Goal: Task Accomplishment & Management: Manage account settings

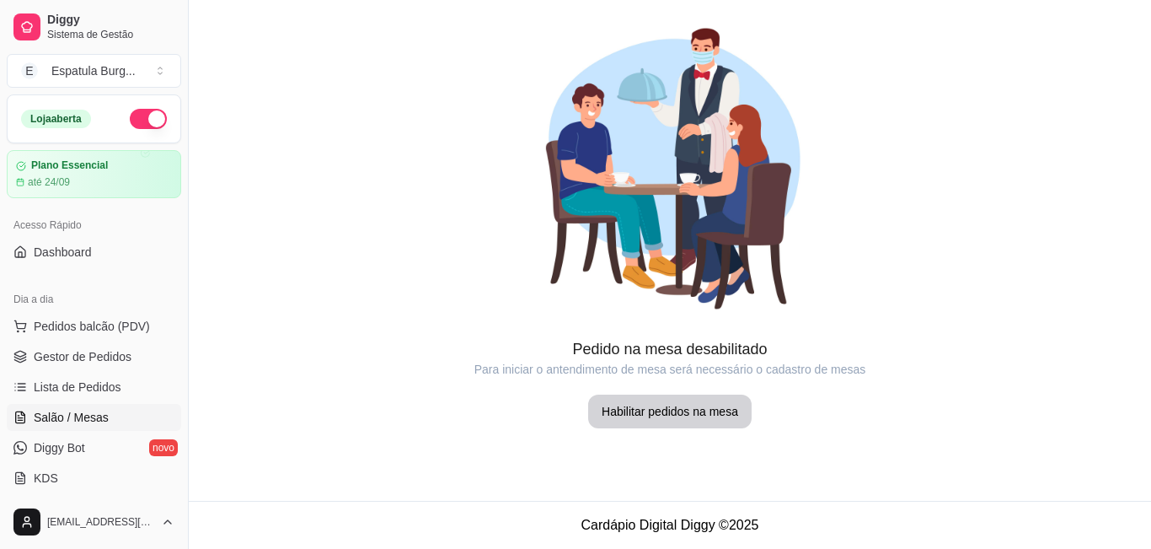
scroll to position [84, 0]
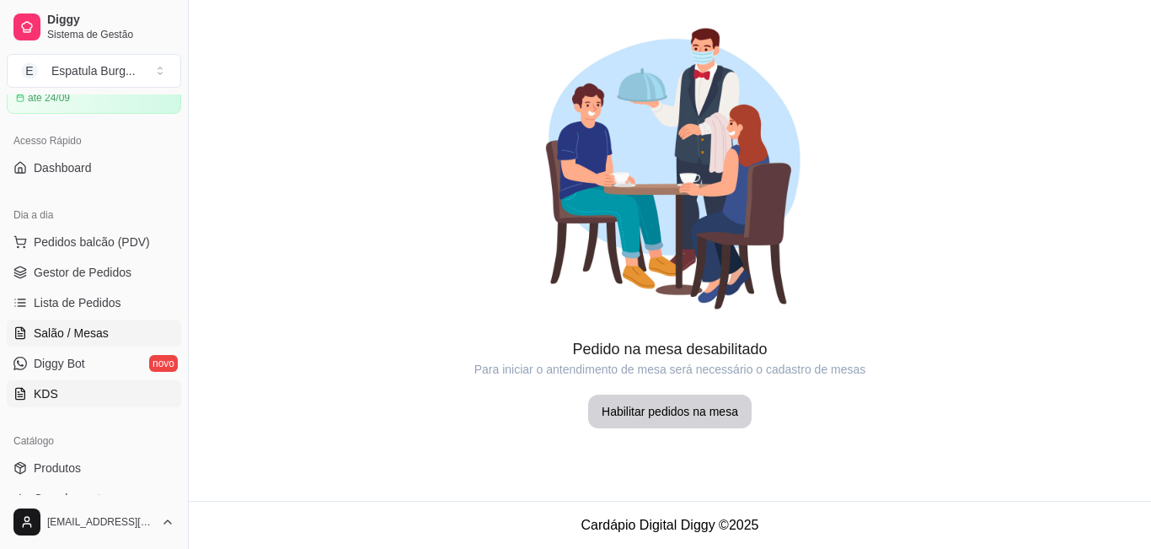
click at [34, 392] on span "KDS" at bounding box center [46, 393] width 24 height 17
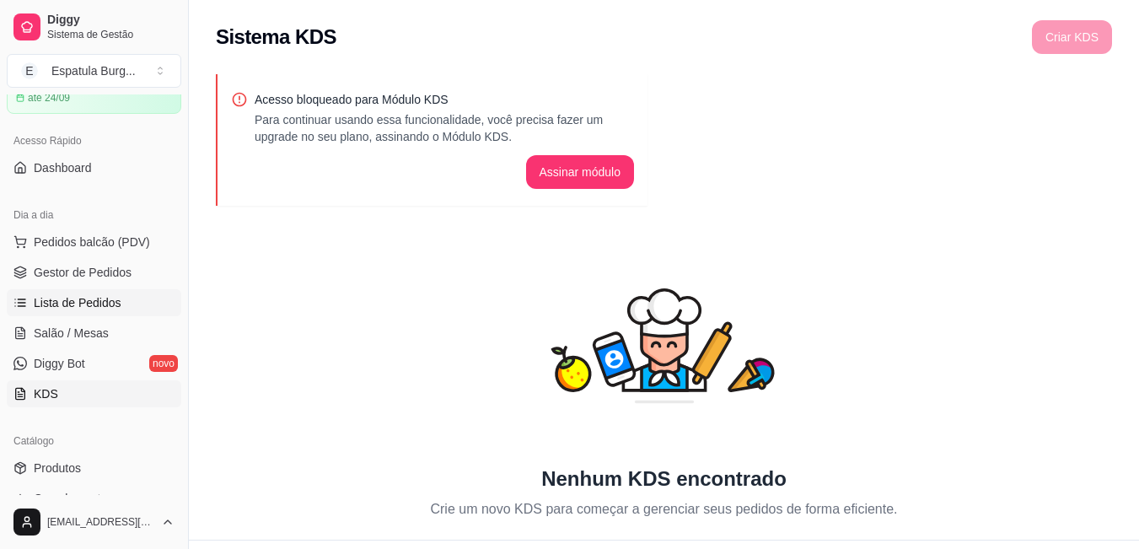
click at [88, 303] on span "Lista de Pedidos" at bounding box center [78, 302] width 88 height 17
click at [103, 371] on link "Diggy Bot novo" at bounding box center [94, 363] width 174 height 27
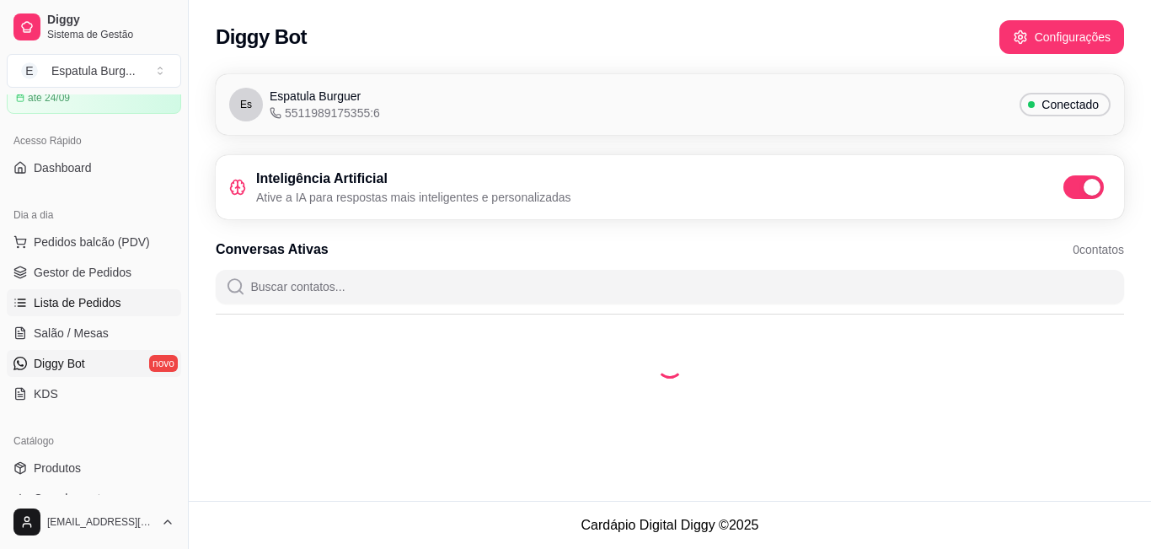
click at [111, 297] on span "Lista de Pedidos" at bounding box center [78, 302] width 88 height 17
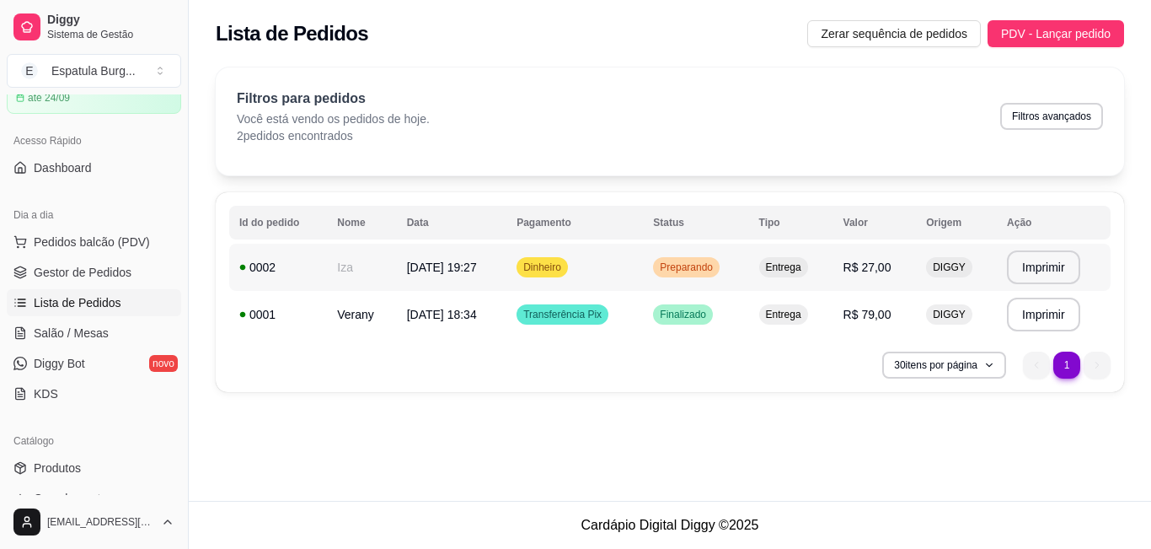
click at [773, 270] on div "Entrega" at bounding box center [783, 267] width 49 height 20
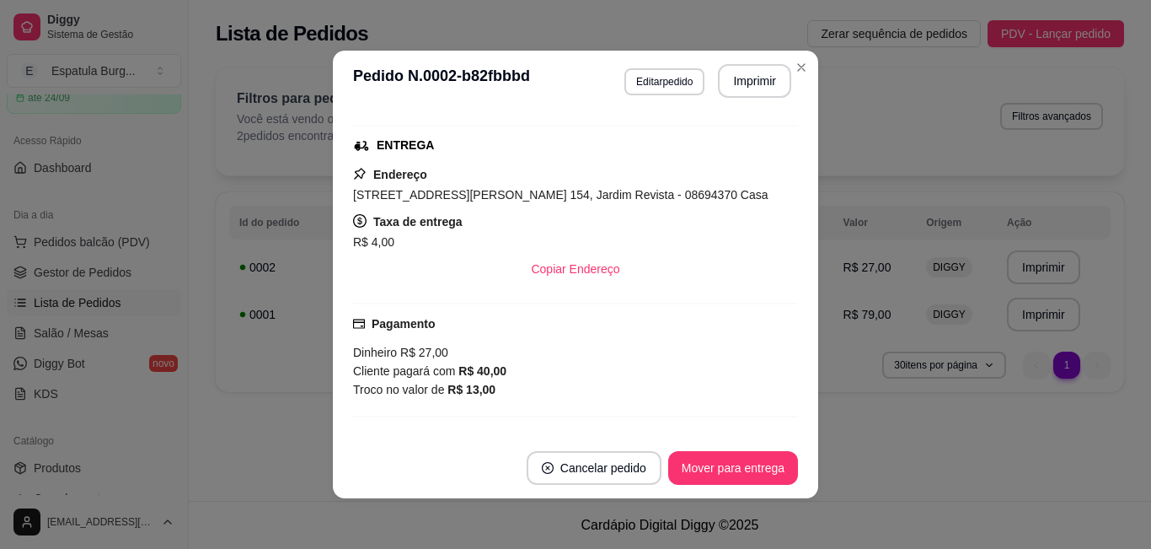
scroll to position [253, 0]
click at [737, 470] on button "Mover para entrega" at bounding box center [733, 468] width 130 height 34
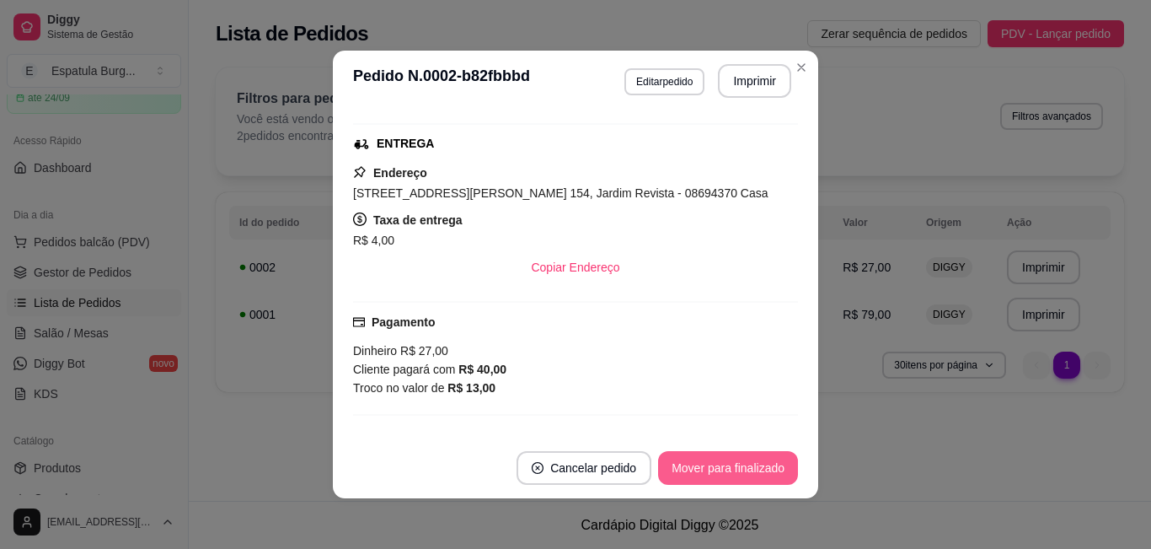
click at [721, 469] on button "Mover para finalizado" at bounding box center [728, 468] width 140 height 34
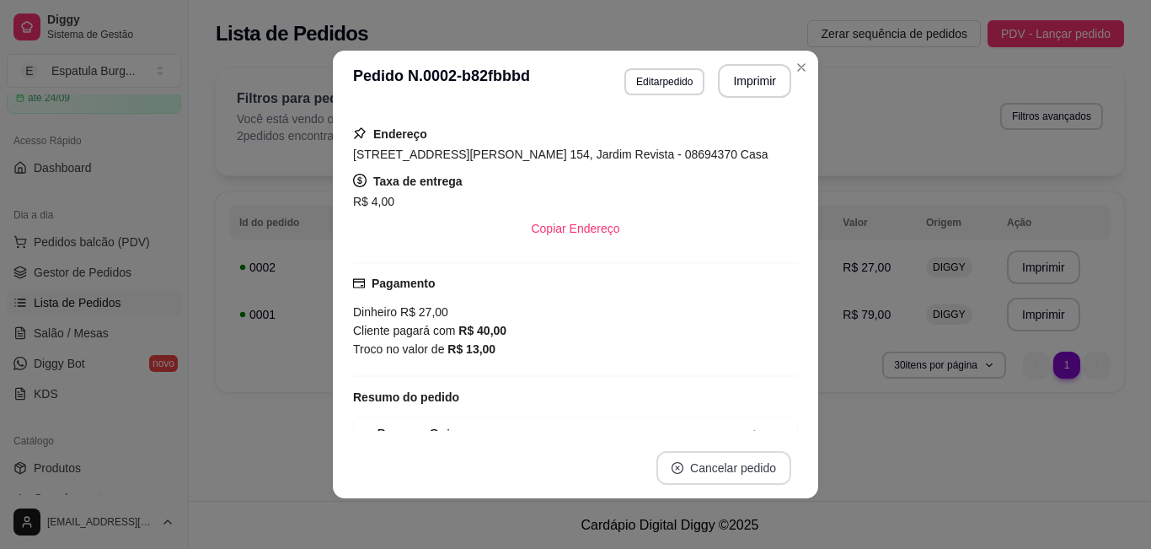
scroll to position [214, 0]
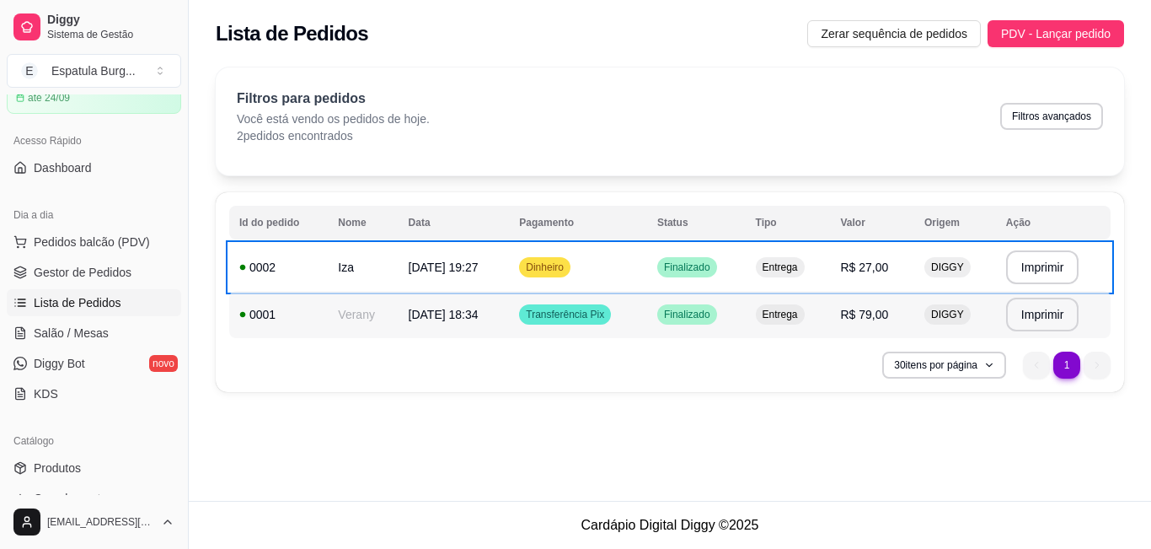
click at [609, 328] on td "Transferência Pix" at bounding box center [578, 314] width 138 height 47
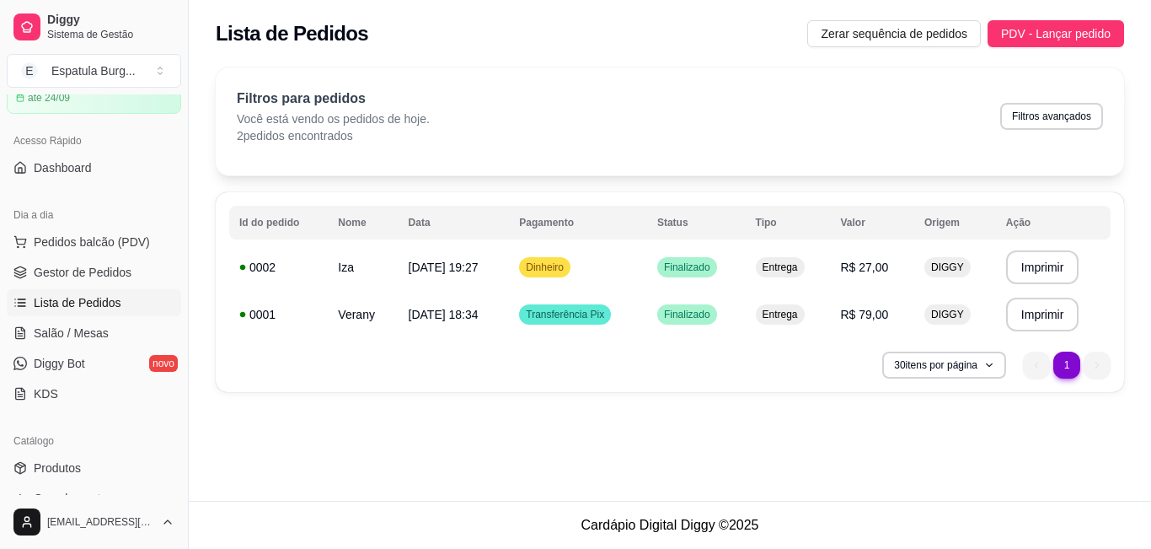
click at [651, 341] on div "Horário do pedido [DATE] 18:34 Status do pedido FINALIZADO Nome do cliente Vera…" at bounding box center [576, 274] width 450 height 316
click at [680, 470] on button "Cancelar pedido" at bounding box center [725, 470] width 137 height 34
click at [701, 437] on div "**********" at bounding box center [670, 250] width 962 height 501
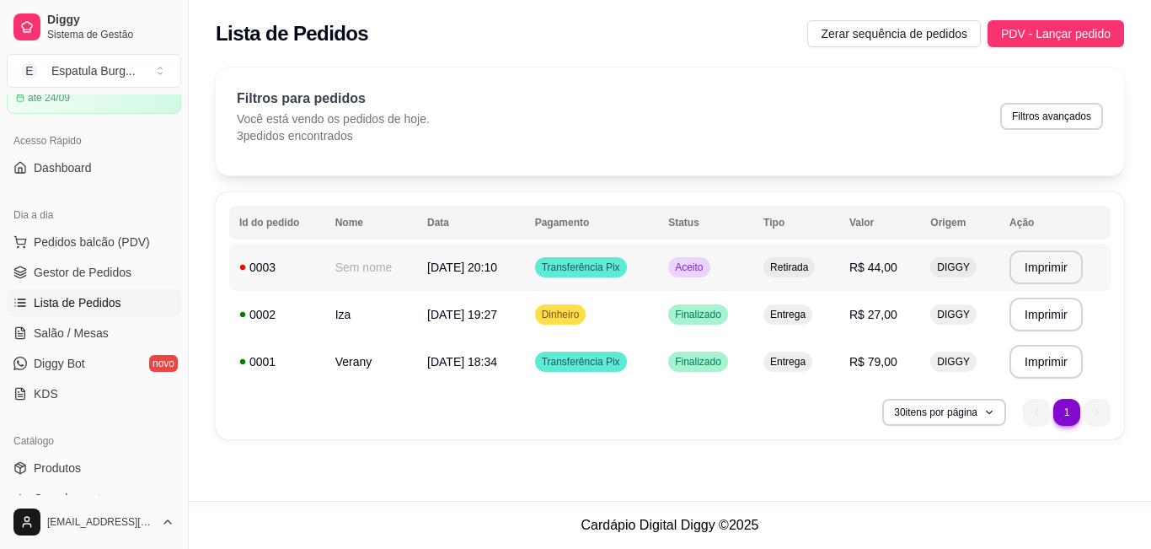
click at [470, 265] on span "[DATE] 20:10" at bounding box center [462, 266] width 70 height 13
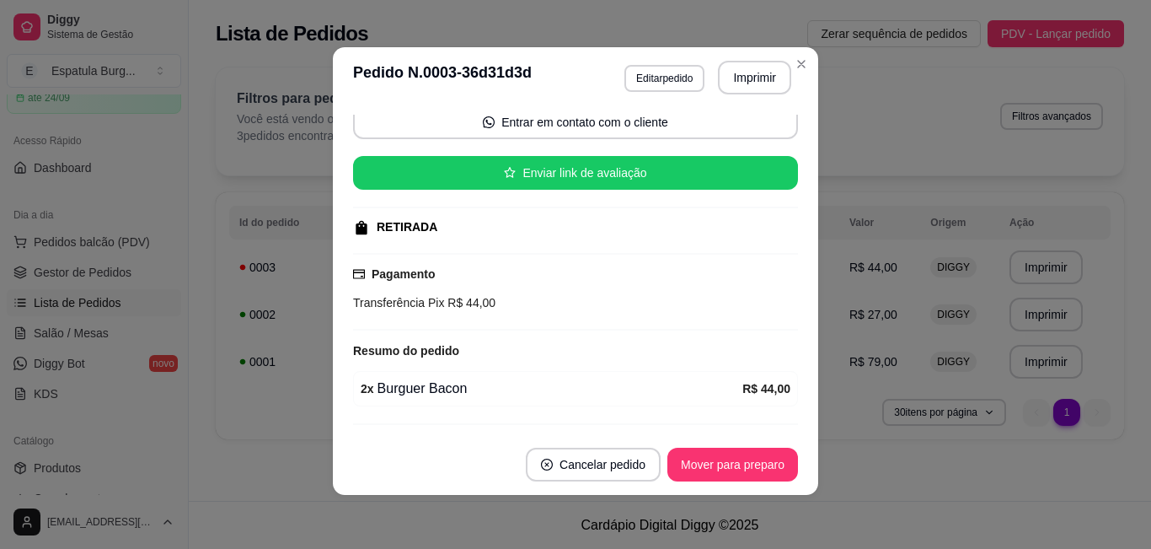
scroll to position [174, 0]
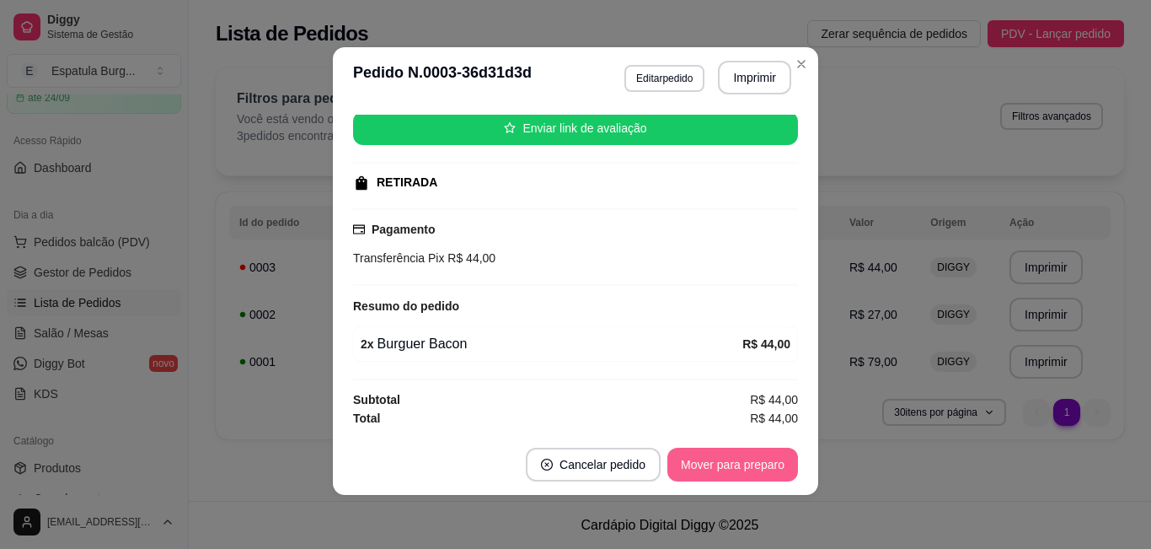
click at [731, 468] on button "Mover para preparo" at bounding box center [732, 464] width 131 height 34
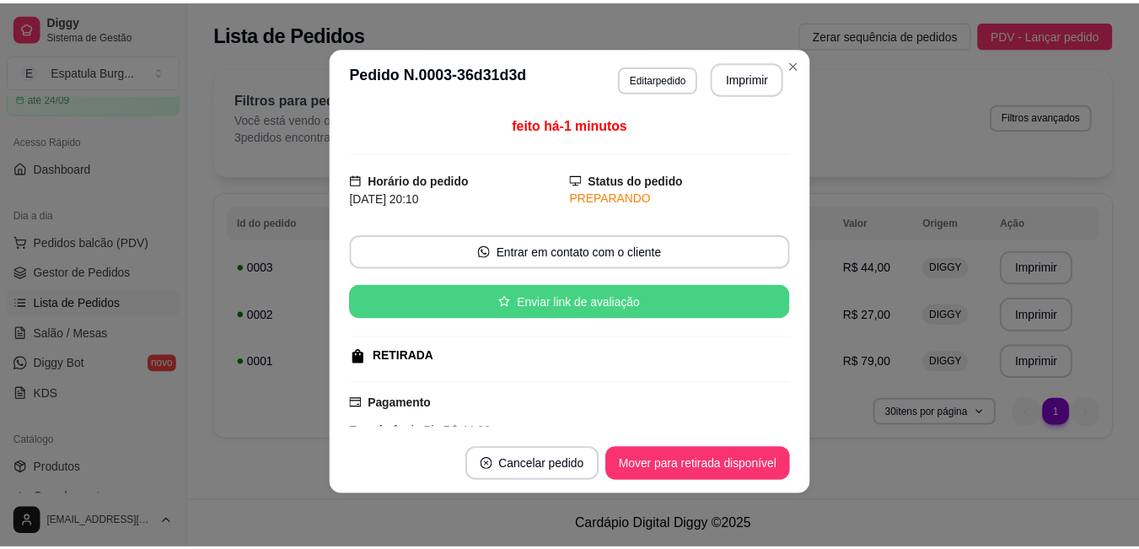
scroll to position [0, 0]
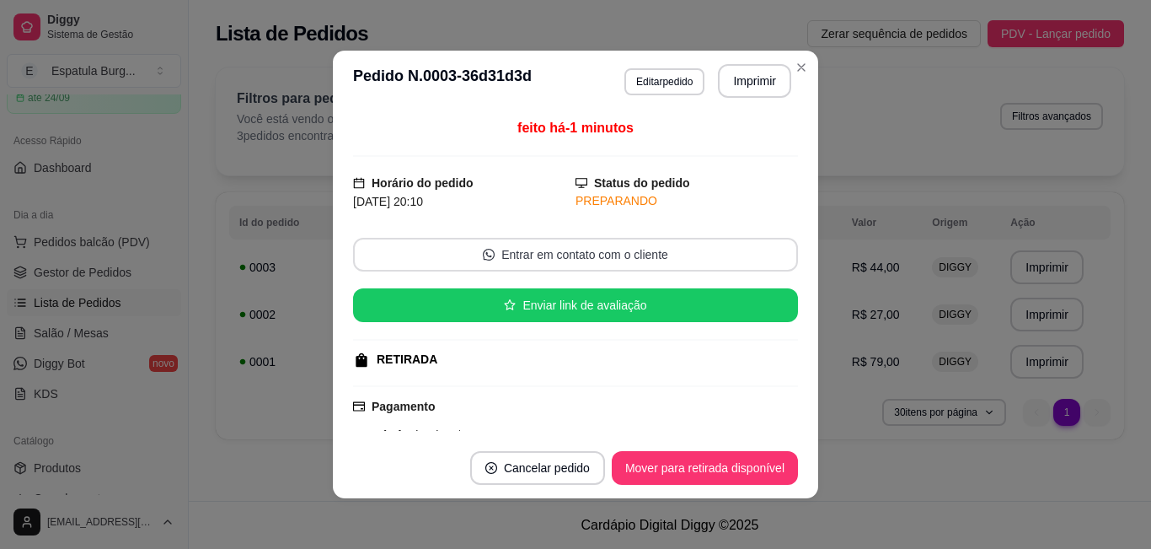
click at [643, 255] on button "Entrar em contato com o cliente" at bounding box center [575, 255] width 445 height 34
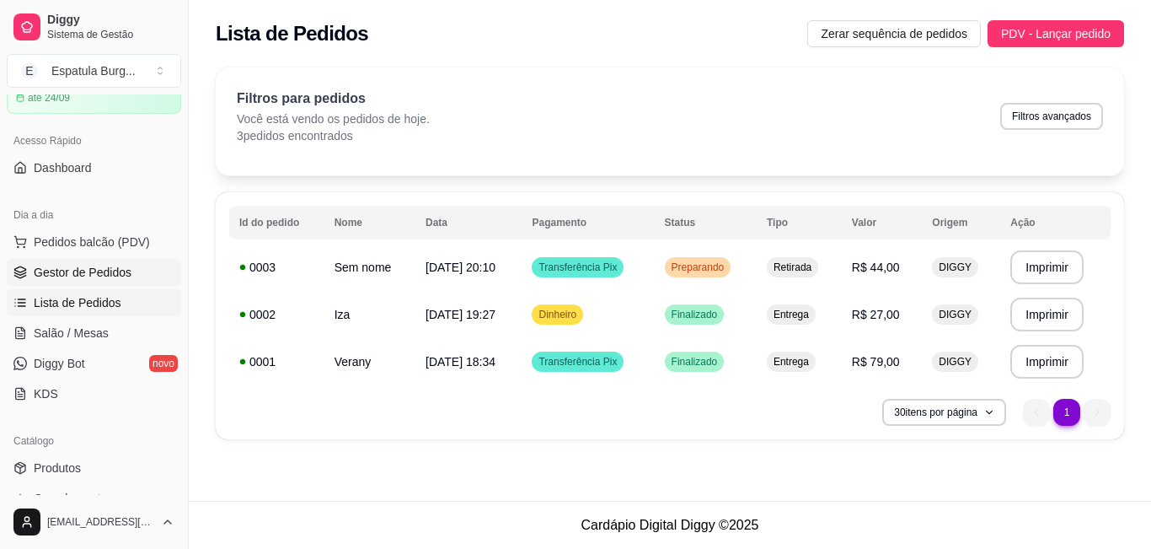
click at [84, 271] on span "Gestor de Pedidos" at bounding box center [83, 272] width 98 height 17
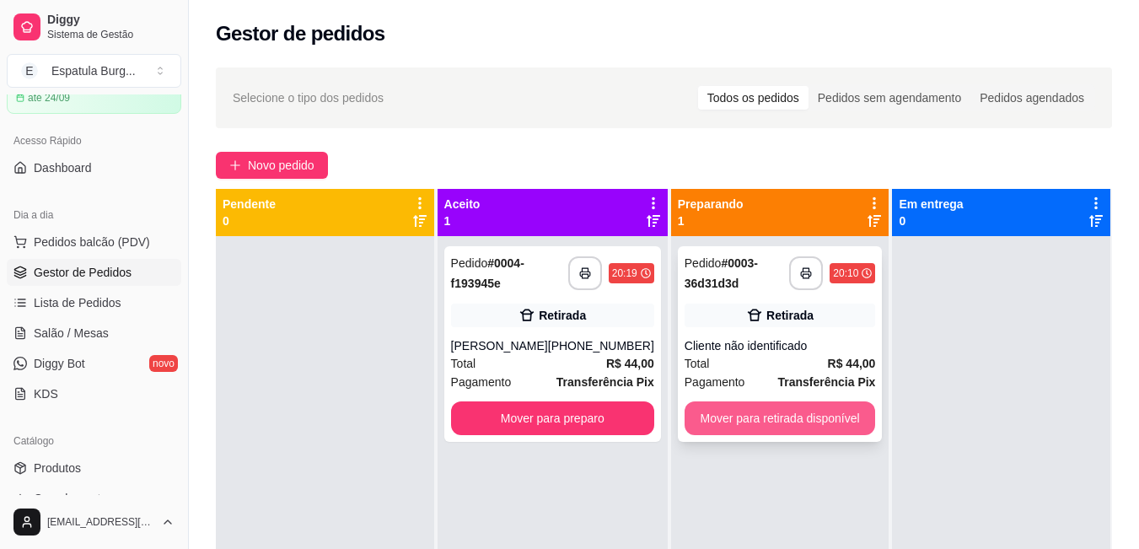
click at [789, 421] on button "Mover para retirada disponível" at bounding box center [779, 418] width 191 height 34
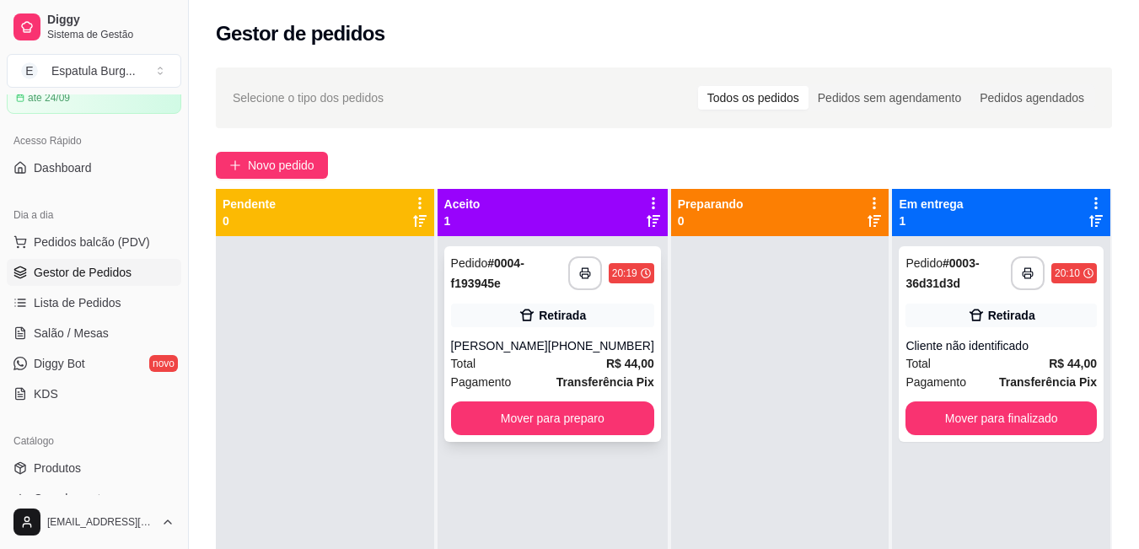
click at [491, 319] on div "Retirada" at bounding box center [552, 315] width 203 height 24
click at [962, 342] on div "Cliente não identificado" at bounding box center [1000, 345] width 191 height 17
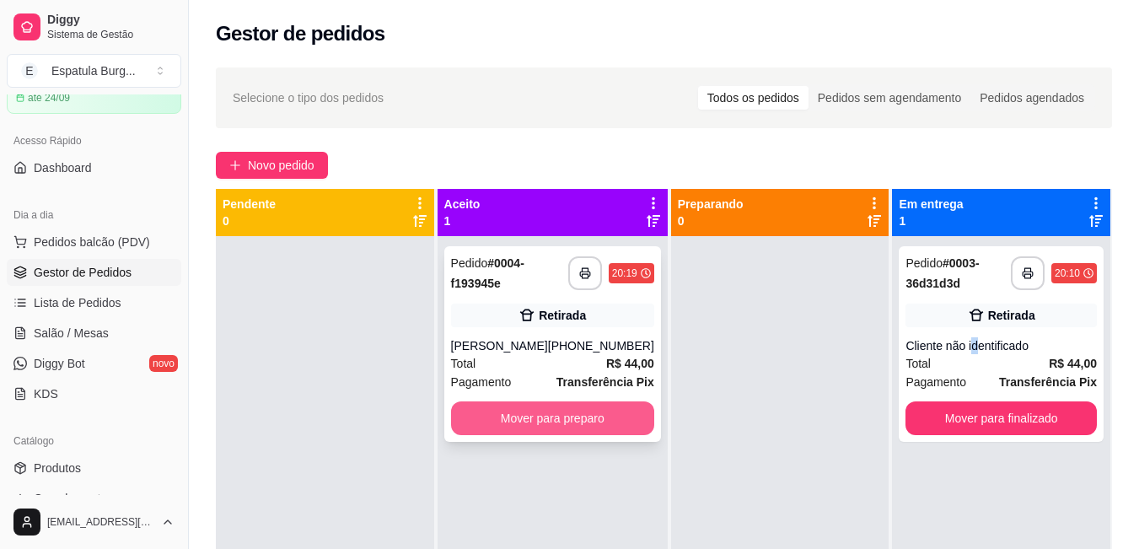
click at [561, 405] on button "Mover para preparo" at bounding box center [552, 418] width 203 height 34
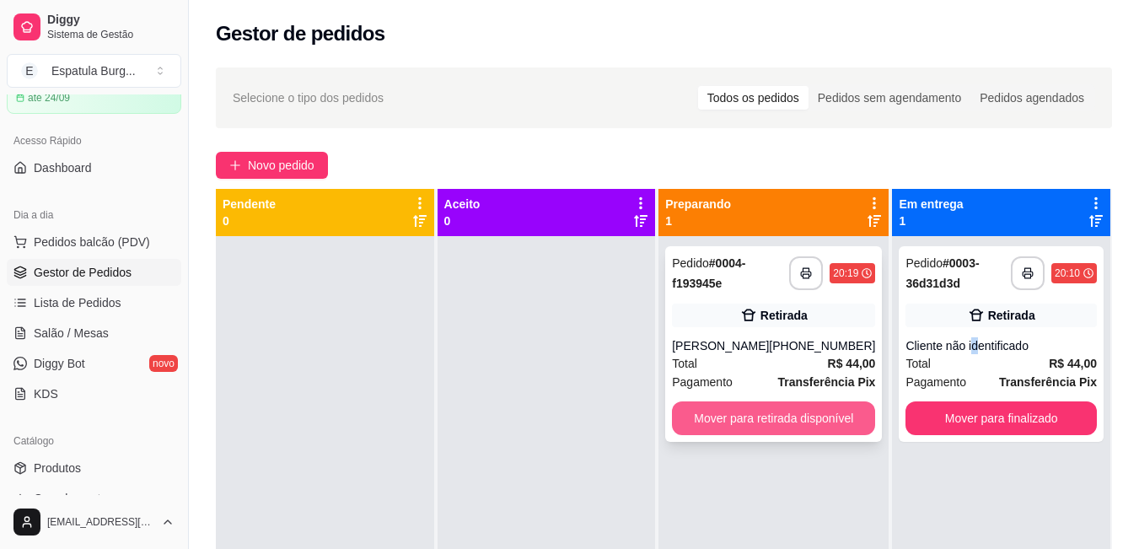
click at [829, 404] on button "Mover para retirada disponível" at bounding box center [773, 418] width 203 height 34
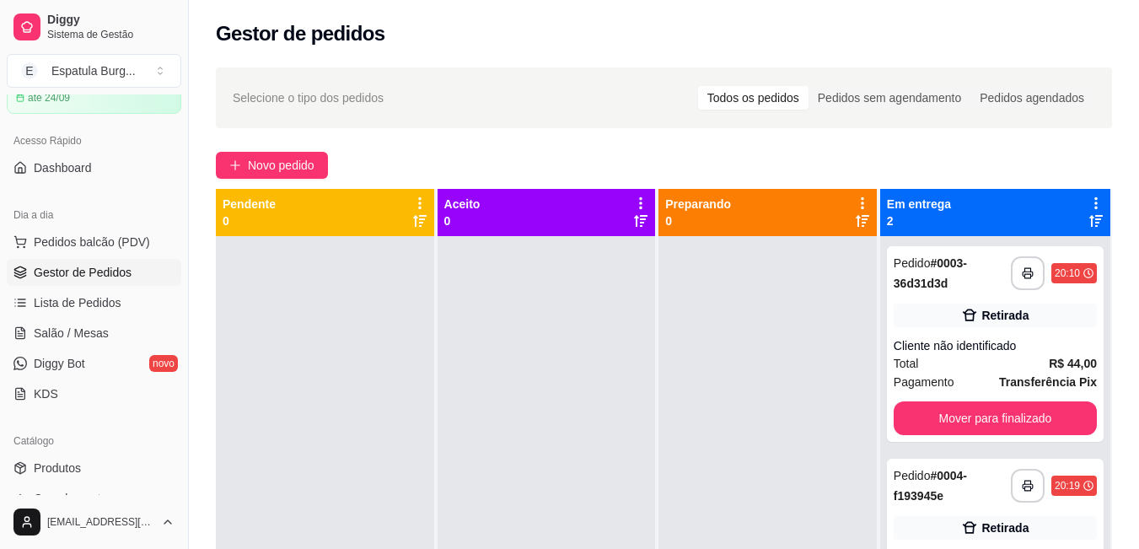
click at [1060, 166] on div "Novo pedido" at bounding box center [664, 165] width 896 height 27
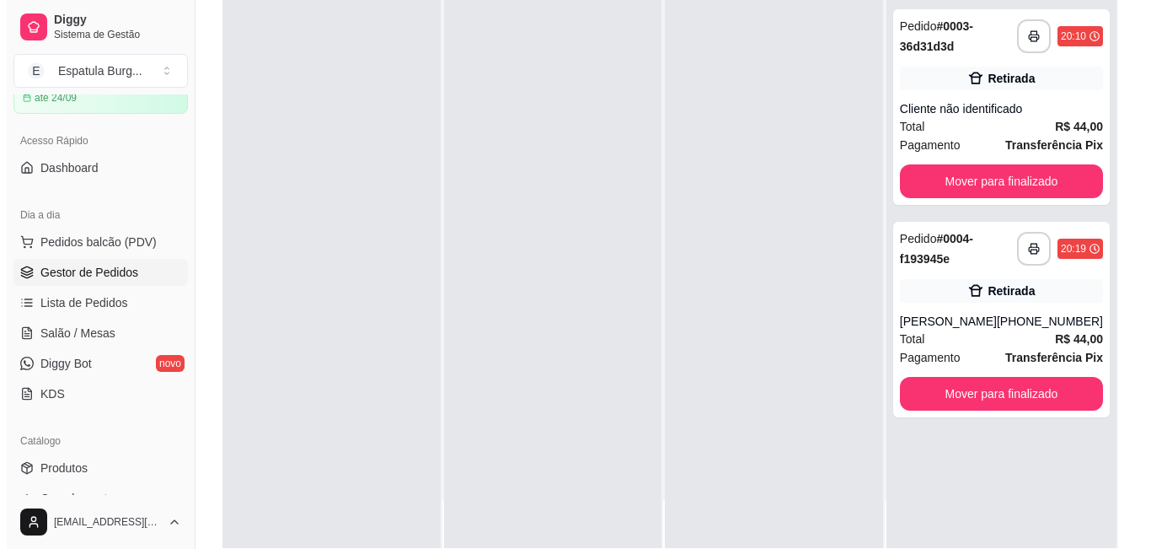
scroll to position [253, 0]
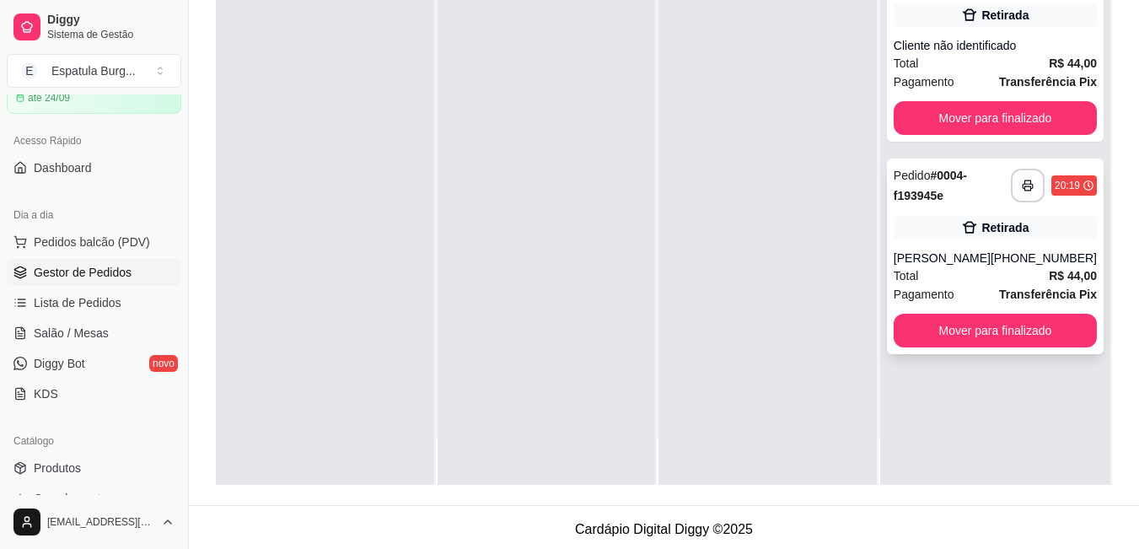
click at [1048, 273] on strong "R$ 44,00" at bounding box center [1072, 275] width 48 height 13
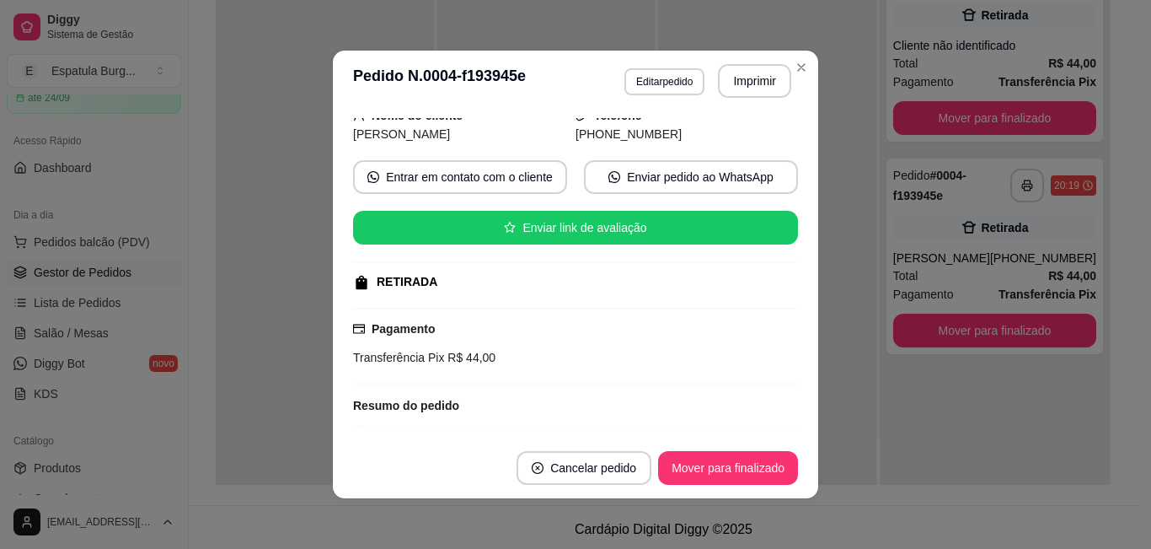
scroll to position [211, 0]
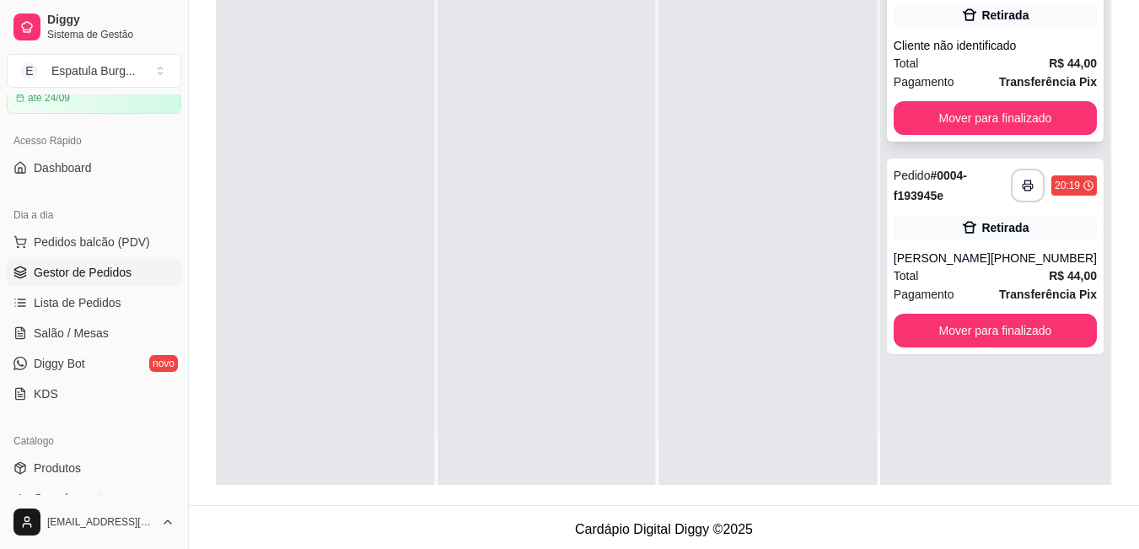
click at [967, 37] on div "Cliente não identificado" at bounding box center [994, 45] width 203 height 17
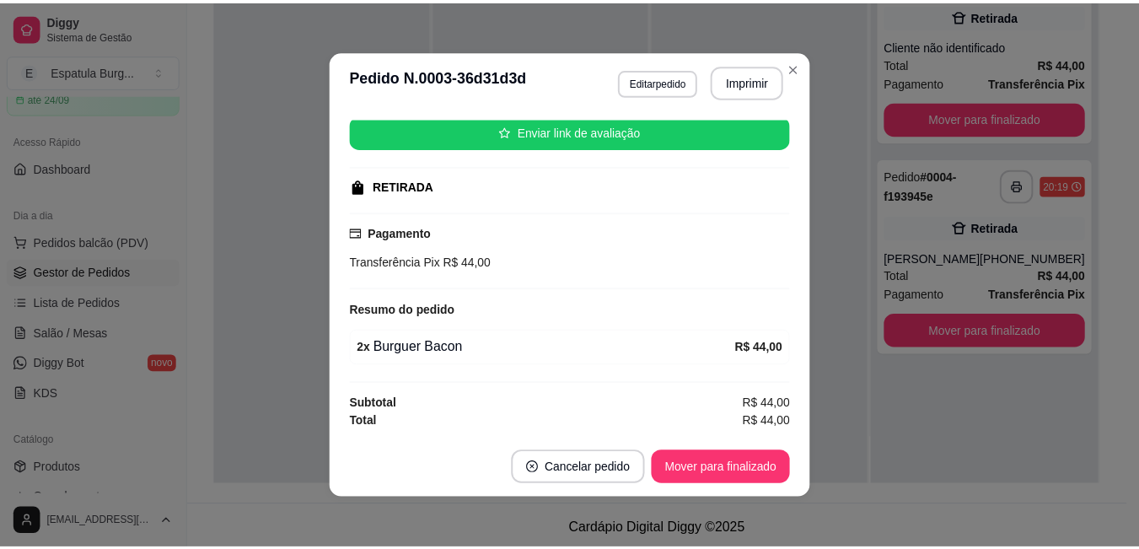
scroll to position [0, 0]
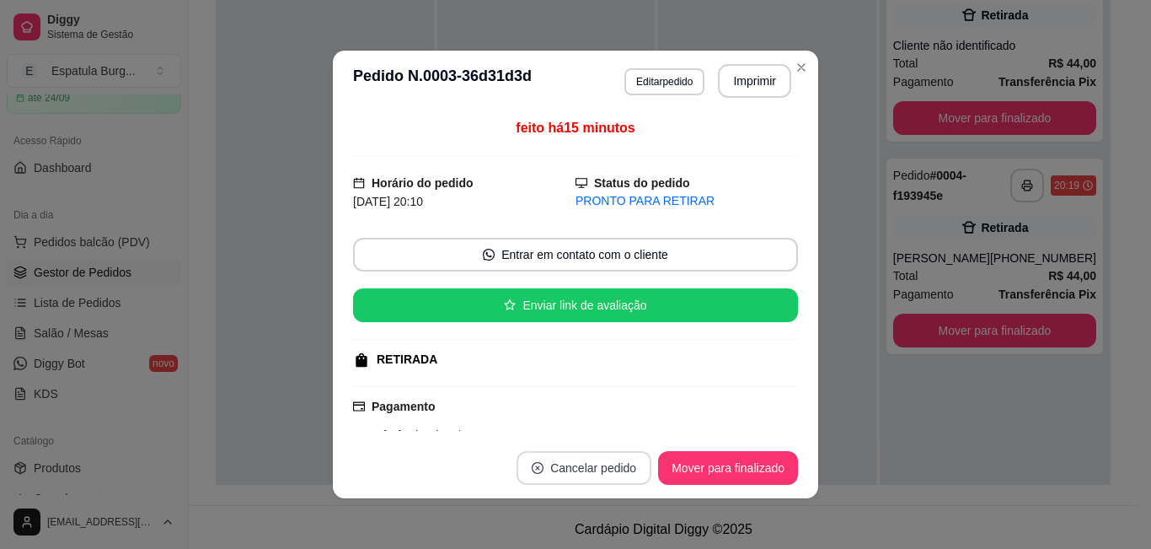
click at [587, 476] on button "Cancelar pedido" at bounding box center [584, 468] width 135 height 34
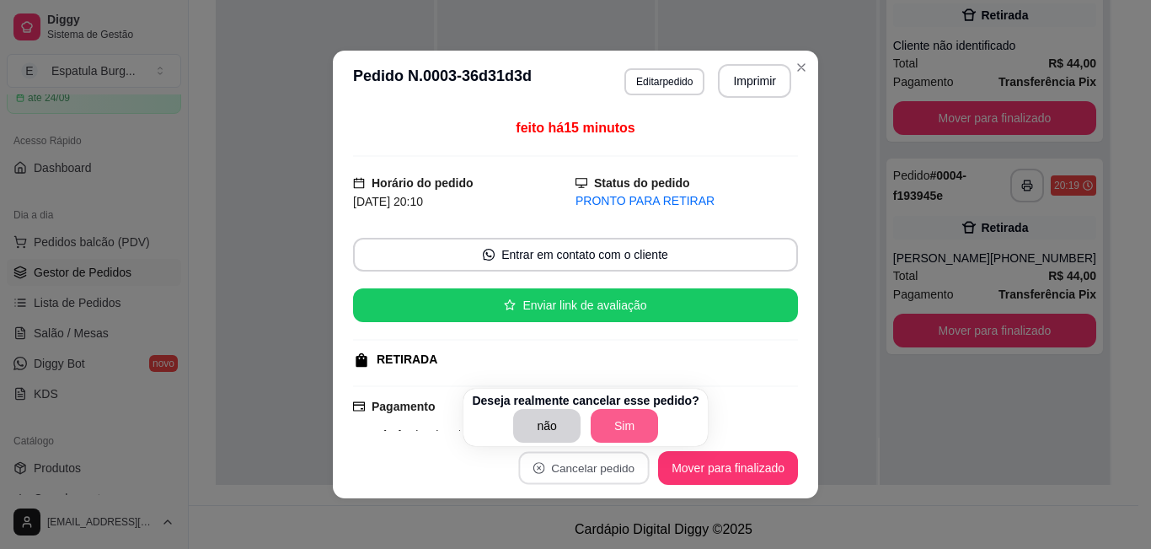
click at [611, 413] on button "Sim" at bounding box center [624, 426] width 67 height 34
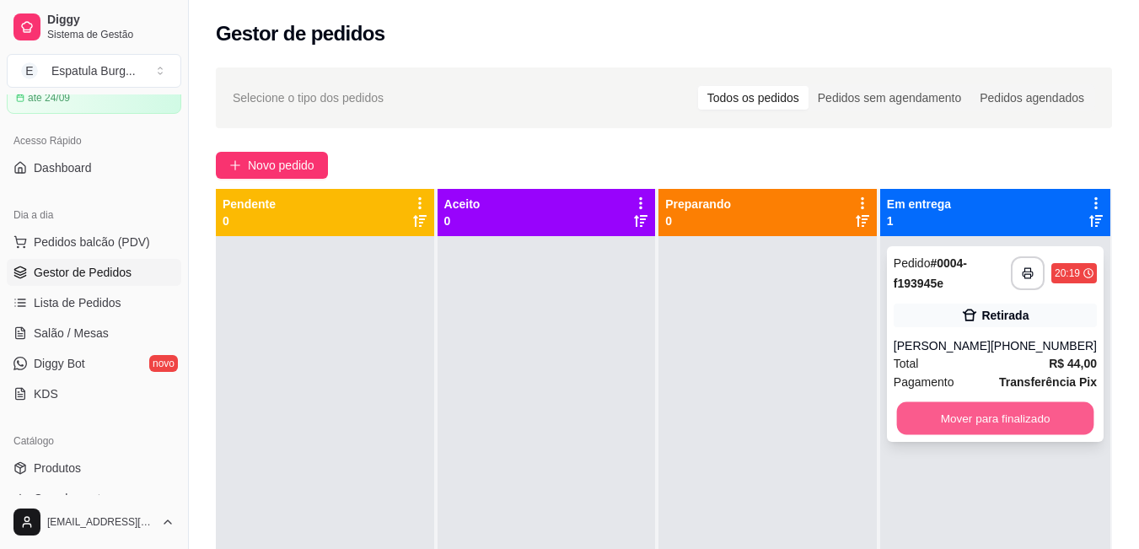
click at [994, 415] on button "Mover para finalizado" at bounding box center [994, 418] width 197 height 33
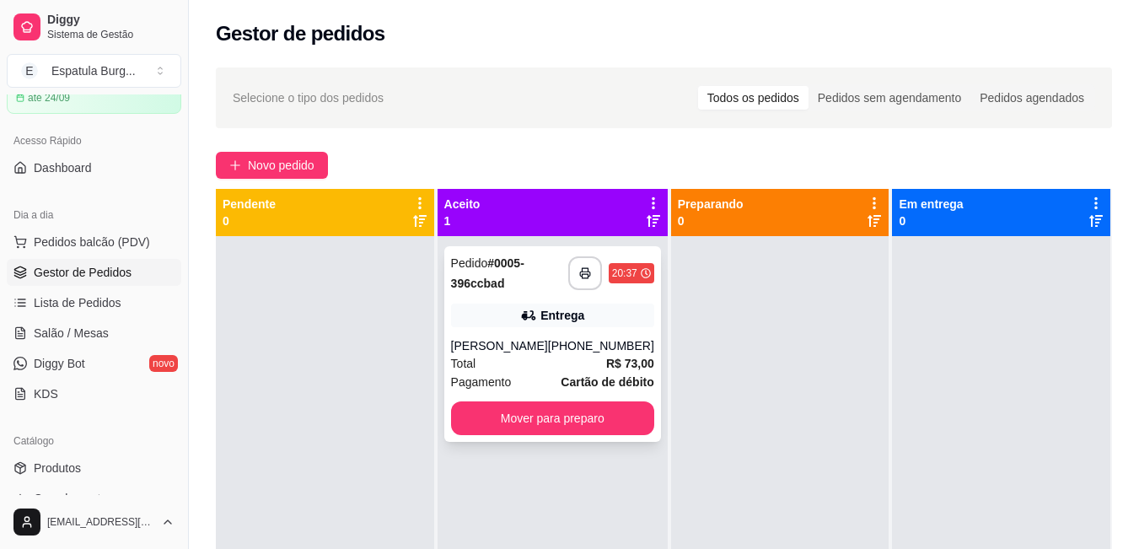
click at [514, 363] on div "Total R$ 73,00" at bounding box center [552, 363] width 203 height 19
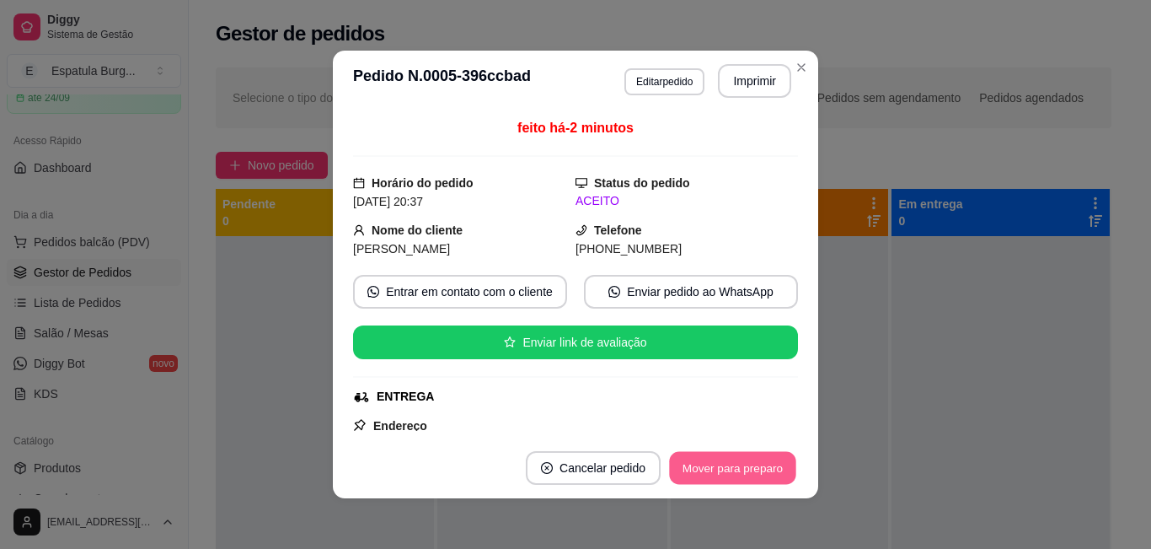
click at [705, 467] on button "Mover para preparo" at bounding box center [732, 468] width 126 height 33
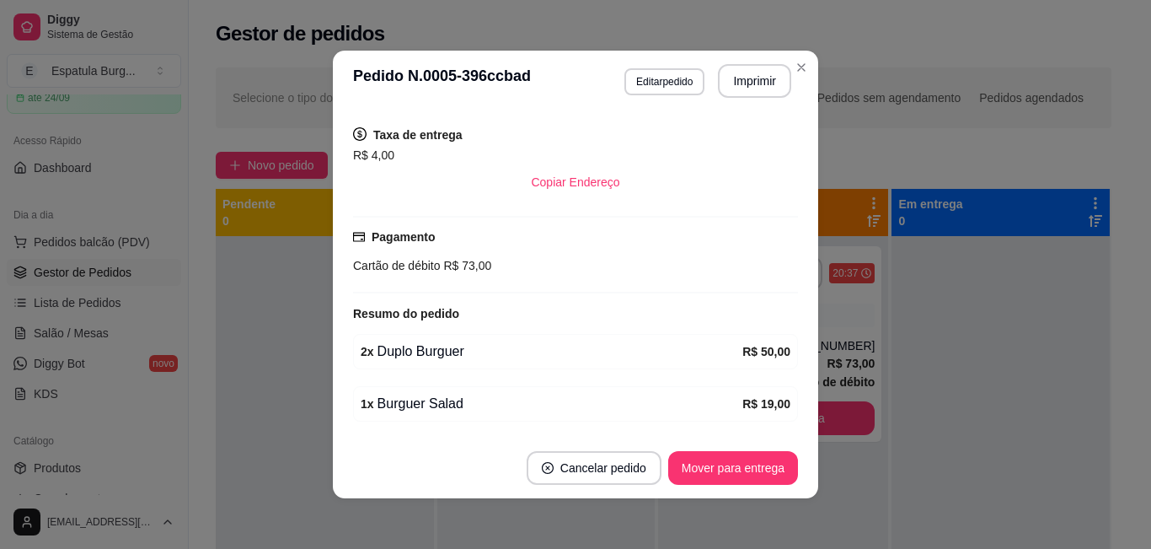
scroll to position [394, 0]
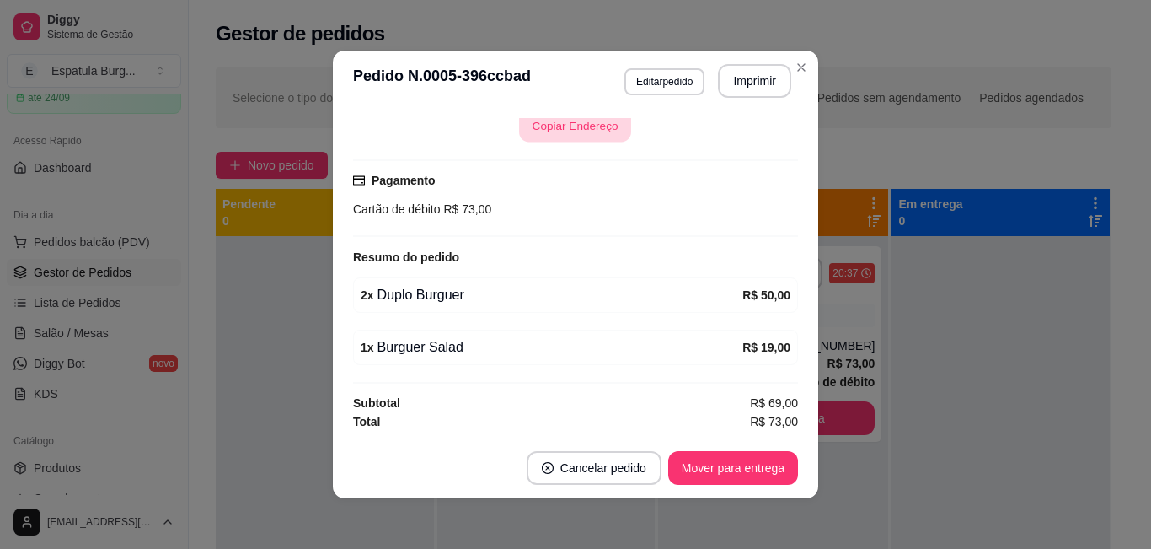
click at [539, 138] on button "Copiar Endereço" at bounding box center [576, 126] width 112 height 33
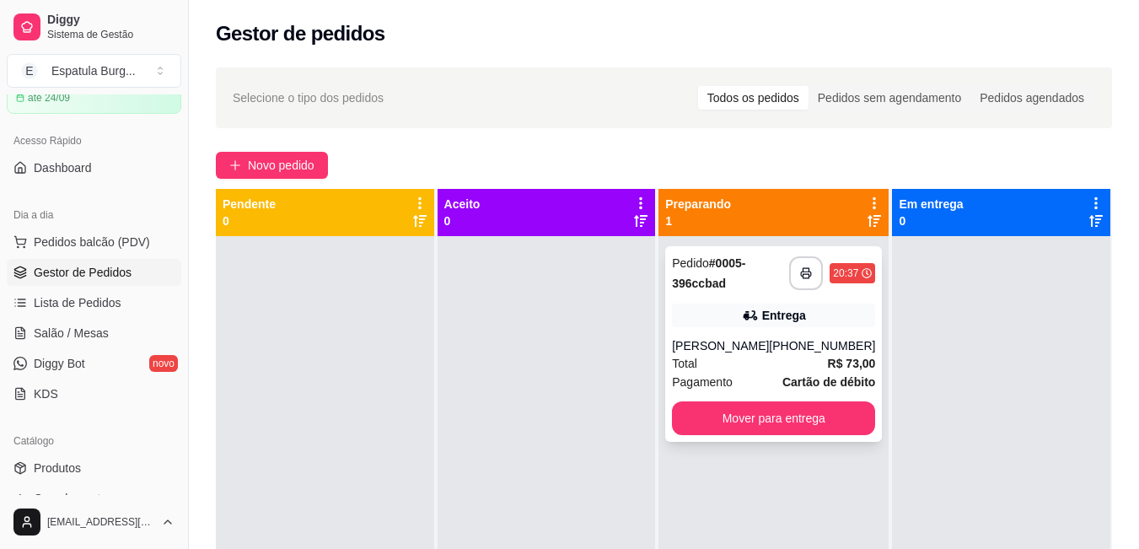
click at [762, 319] on div "Entrega" at bounding box center [784, 315] width 44 height 17
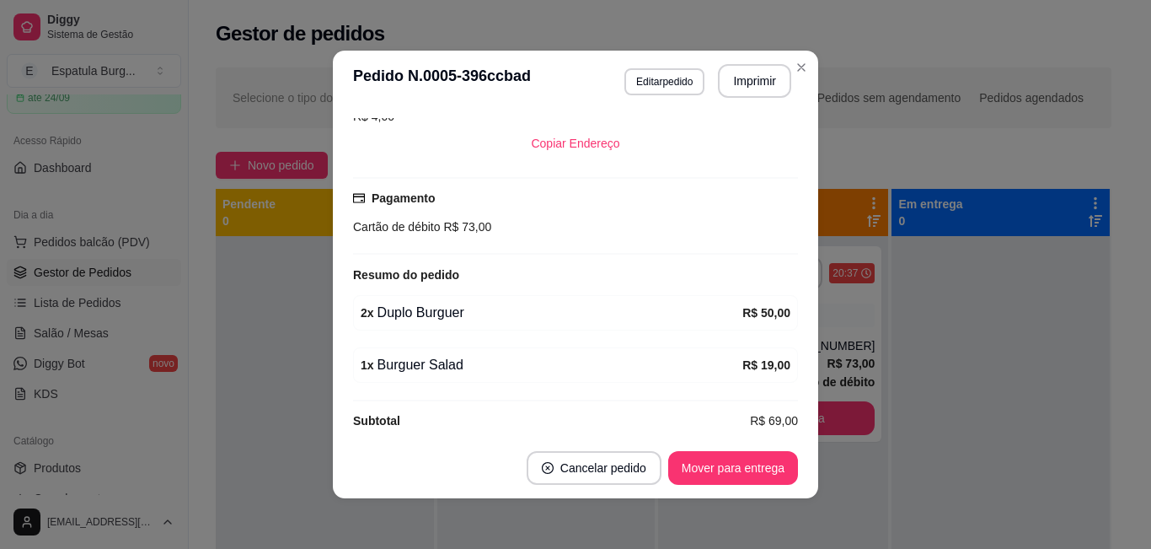
scroll to position [3, 0]
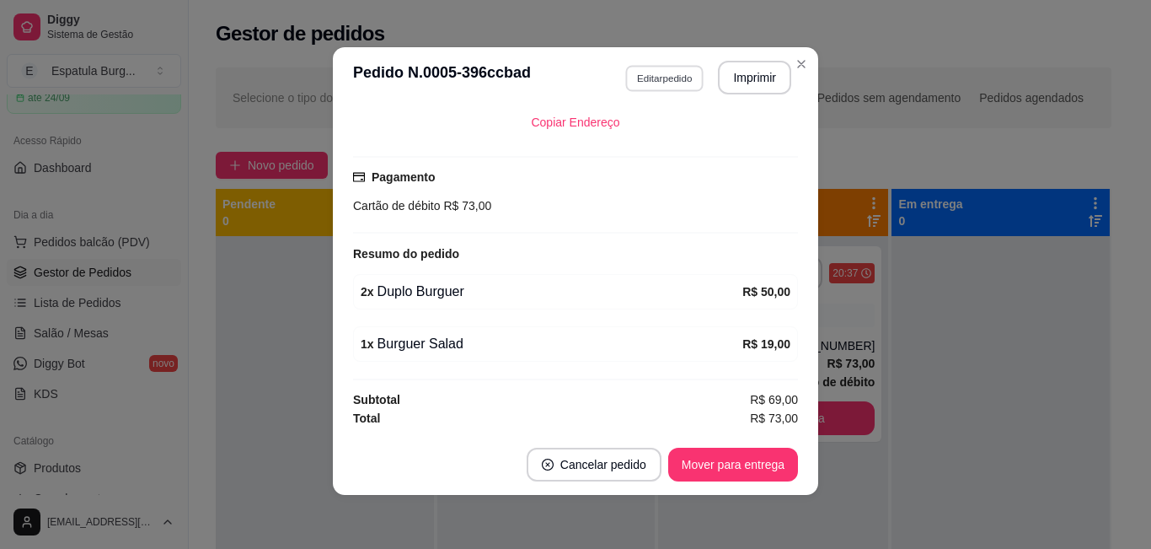
click at [679, 77] on button "Editar pedido" at bounding box center [664, 78] width 78 height 26
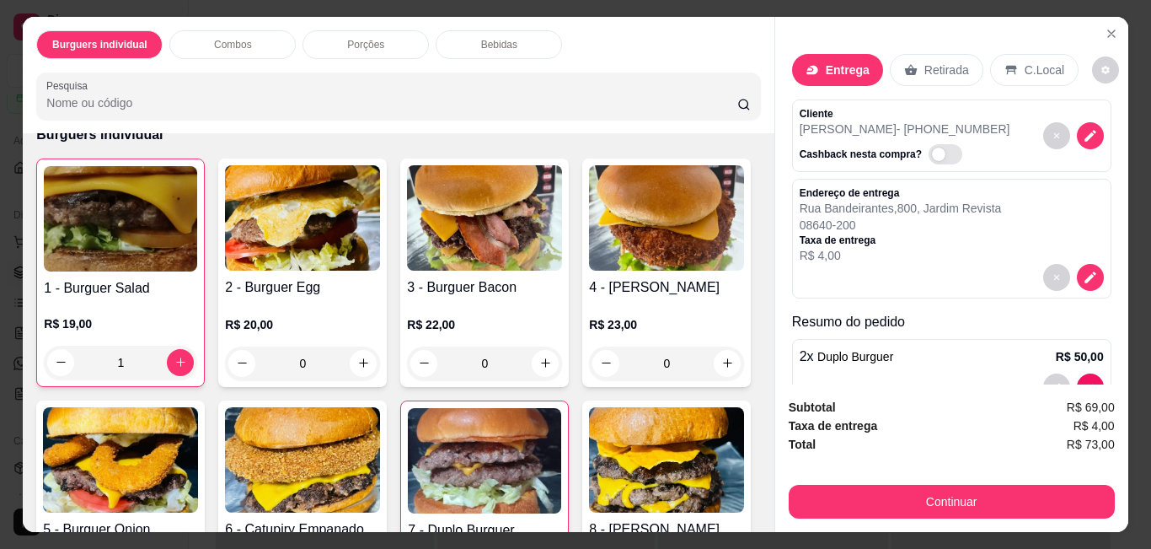
scroll to position [0, 0]
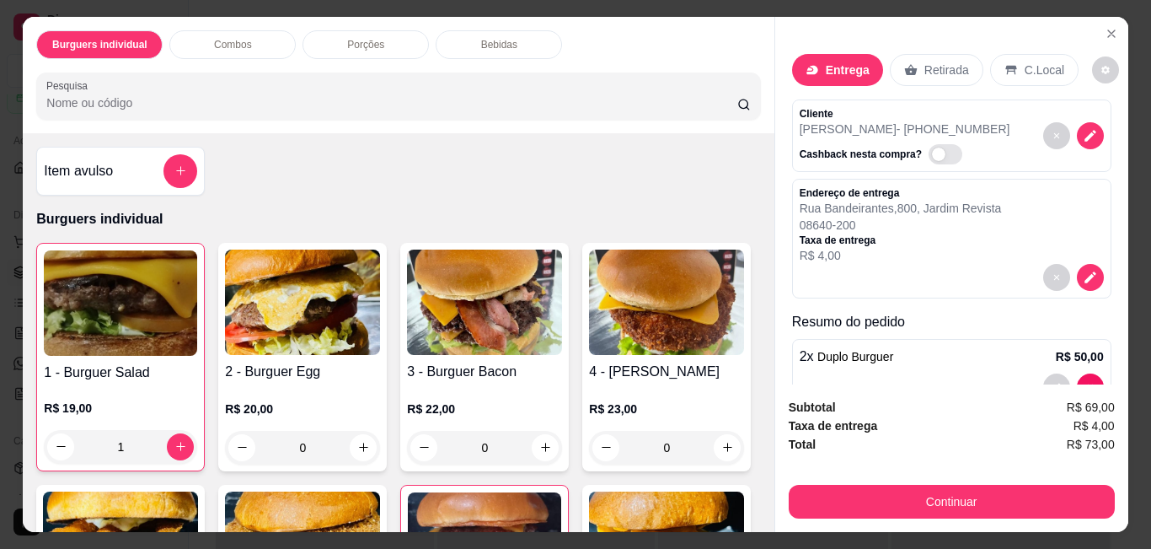
click at [476, 46] on div "Bebidas" at bounding box center [499, 44] width 126 height 29
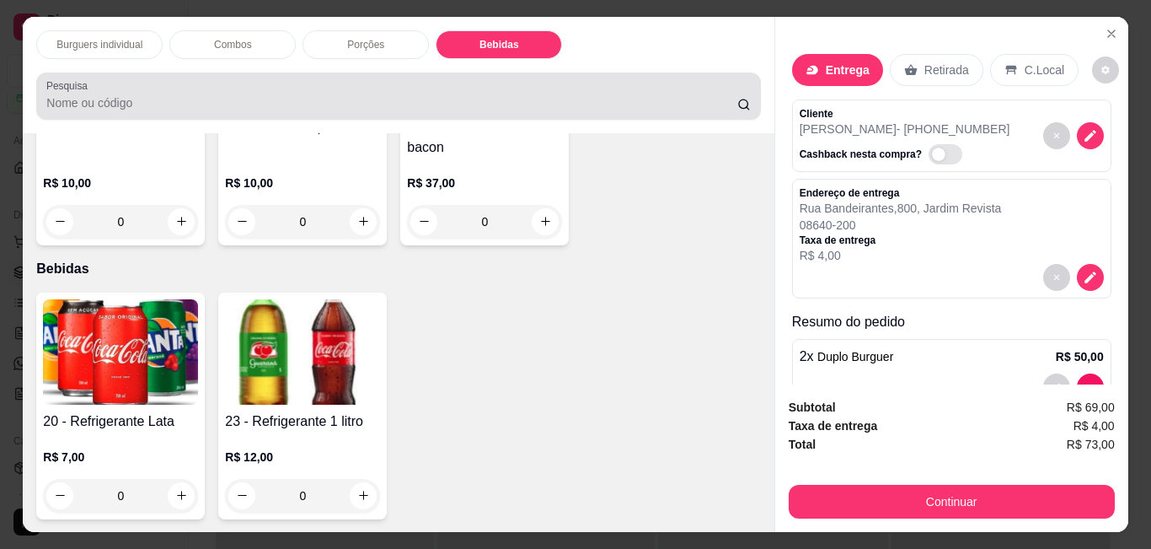
scroll to position [44, 0]
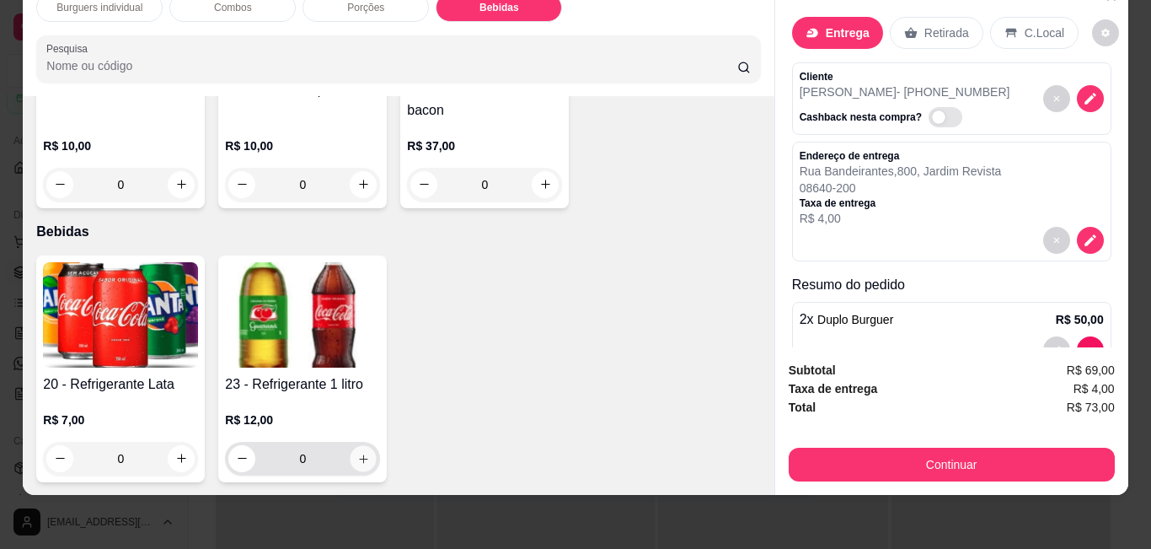
click at [359, 452] on icon "increase-product-quantity" at bounding box center [363, 458] width 13 height 13
type input "1"
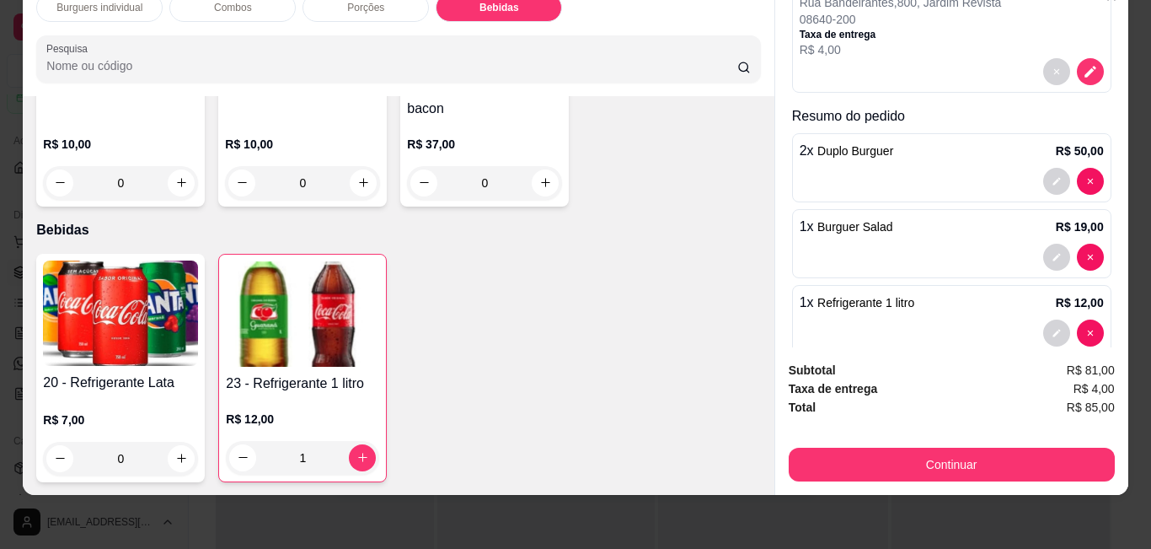
scroll to position [198, 0]
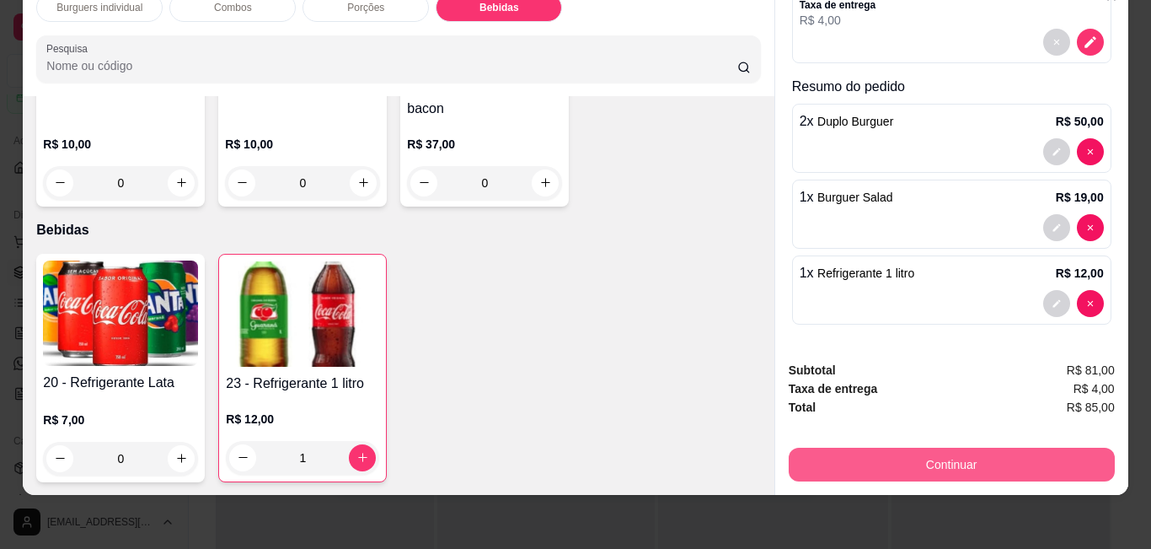
click at [961, 458] on button "Continuar" at bounding box center [952, 464] width 326 height 34
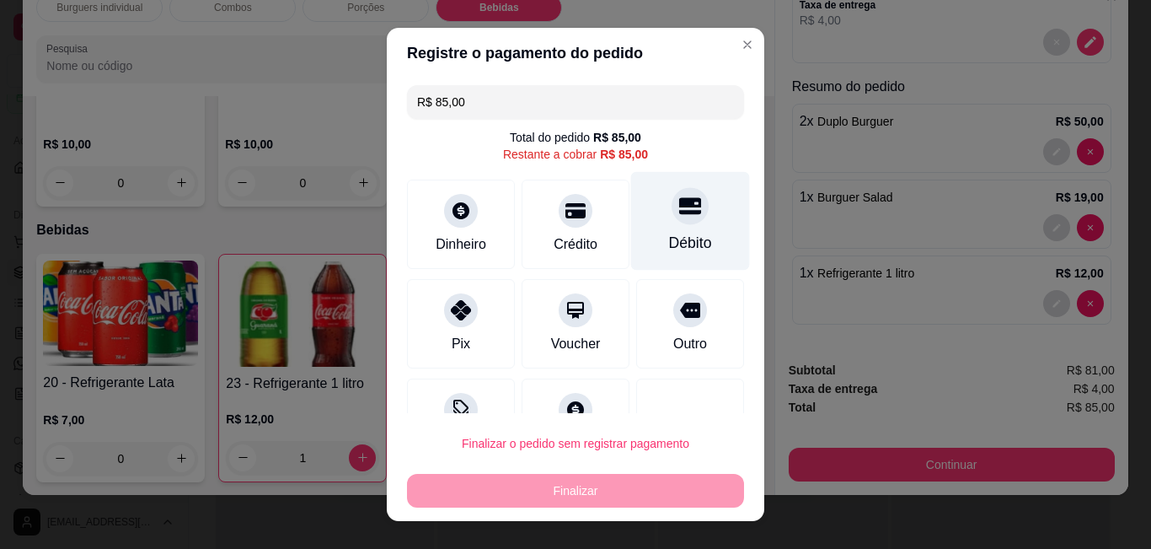
click at [679, 216] on icon at bounding box center [690, 206] width 22 height 22
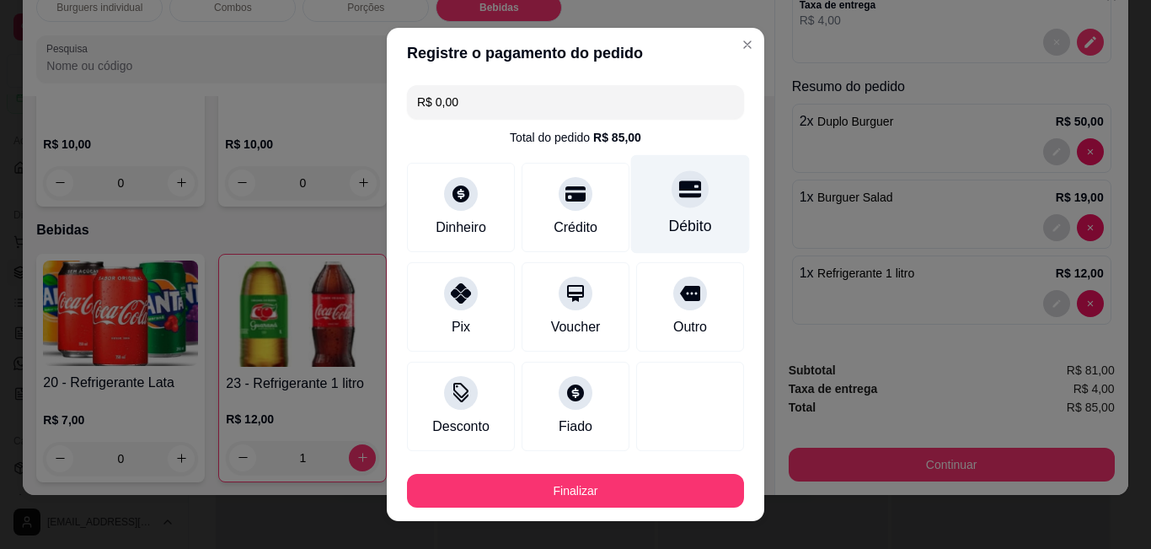
type input "R$ 0,00"
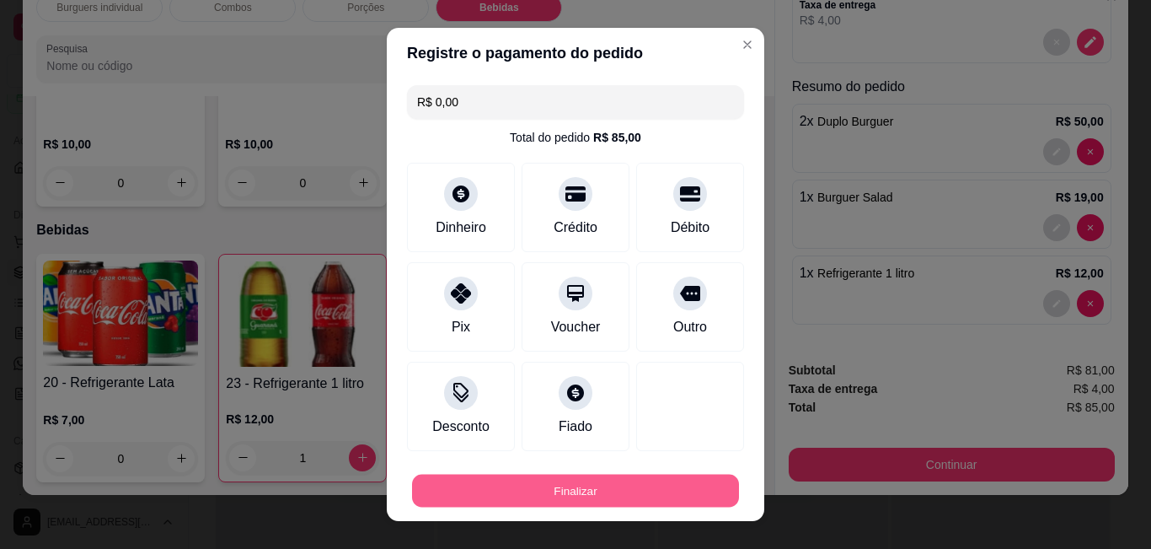
click at [565, 492] on button "Finalizar" at bounding box center [575, 490] width 327 height 33
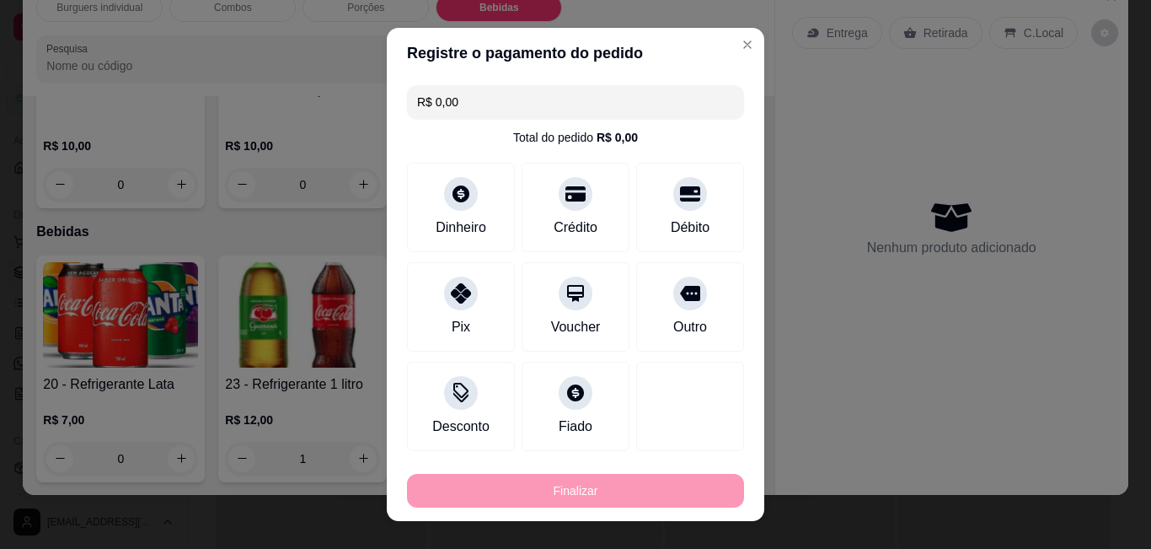
type input "0"
type input "-R$ 85,00"
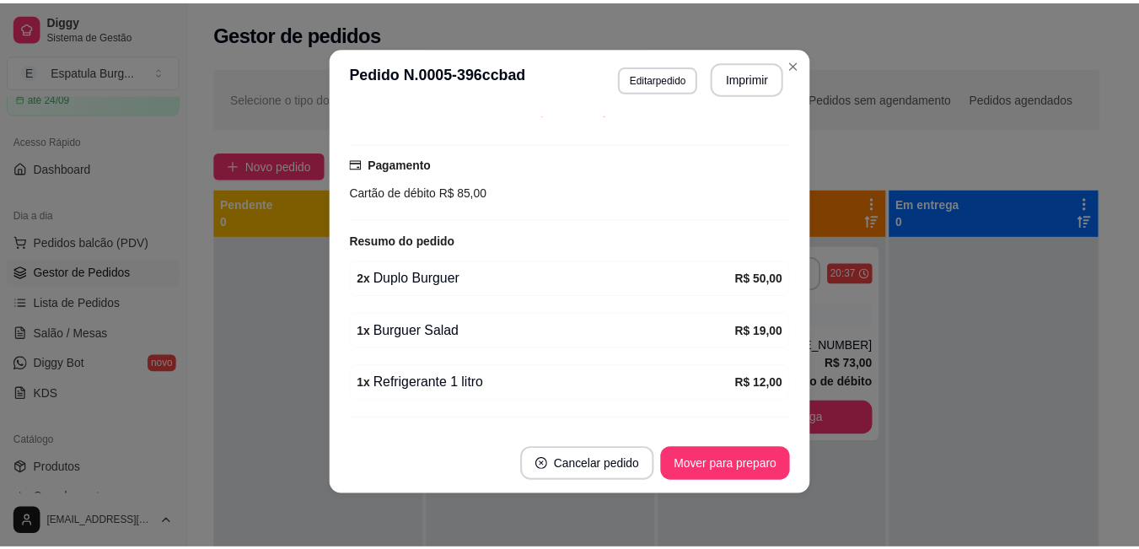
scroll to position [381, 0]
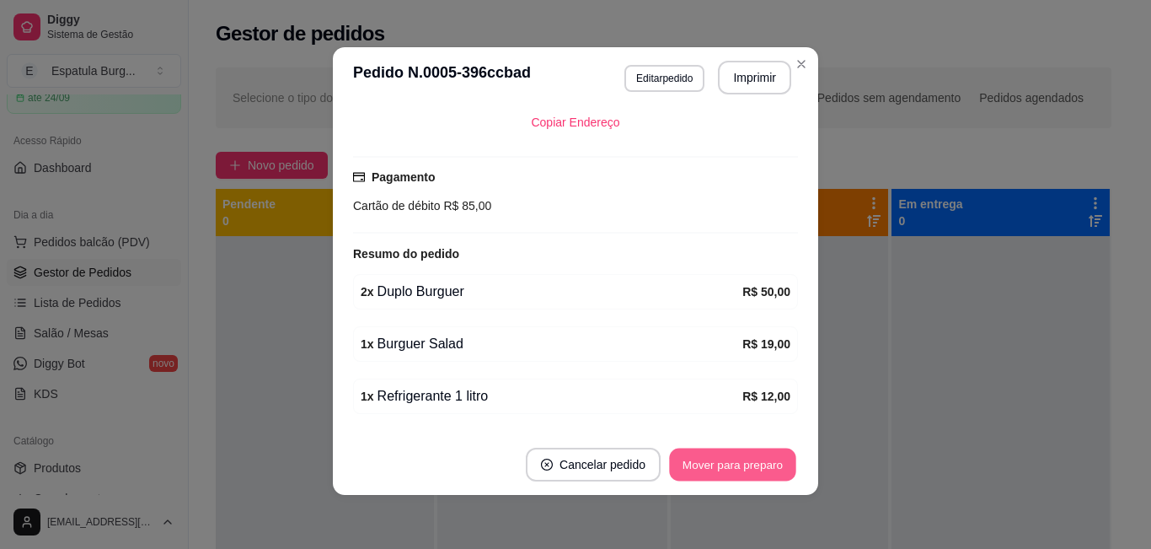
click at [731, 472] on button "Mover para preparo" at bounding box center [732, 464] width 126 height 33
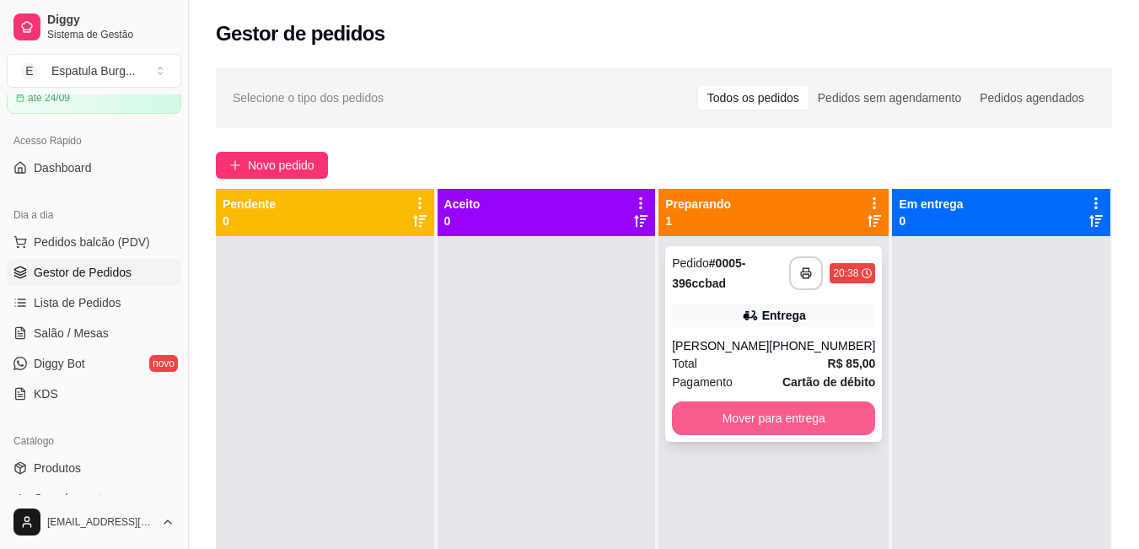
click at [788, 426] on button "Mover para entrega" at bounding box center [773, 418] width 203 height 34
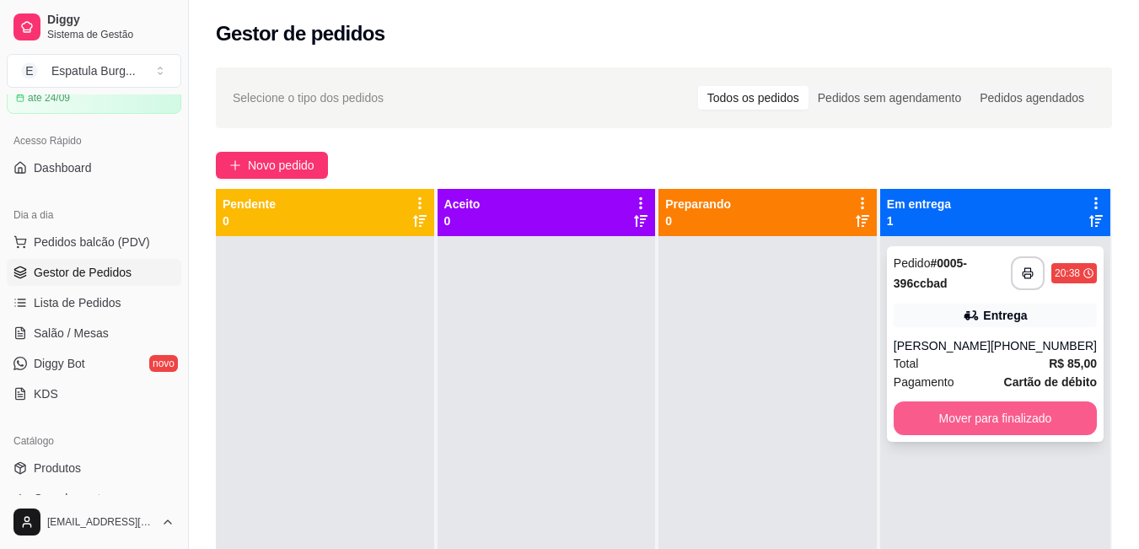
click at [1024, 421] on button "Mover para finalizado" at bounding box center [994, 418] width 203 height 34
